Goal: Task Accomplishment & Management: Manage account settings

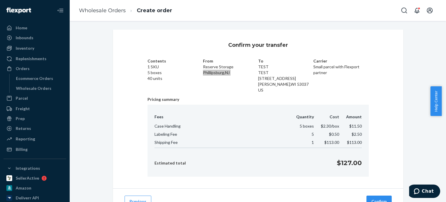
scroll to position [26, 0]
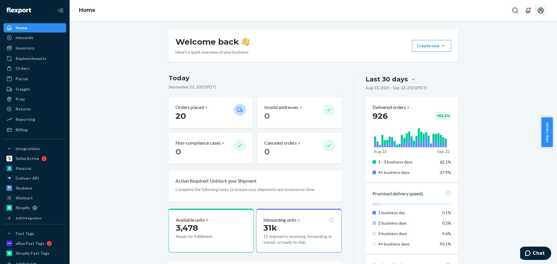
click at [537, 11] on icon "Open account menu" at bounding box center [540, 10] width 7 height 7
click at [507, 57] on div "Log out" at bounding box center [528, 62] width 44 height 11
